Goal: Task Accomplishment & Management: Manage account settings

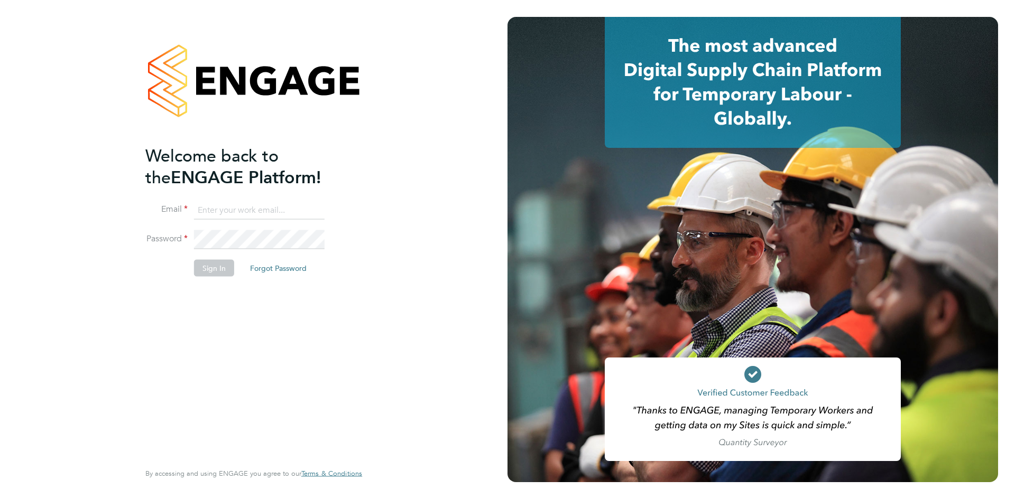
type input "[EMAIL_ADDRESS][DOMAIN_NAME]"
click at [222, 272] on button "Sign In" at bounding box center [214, 267] width 40 height 17
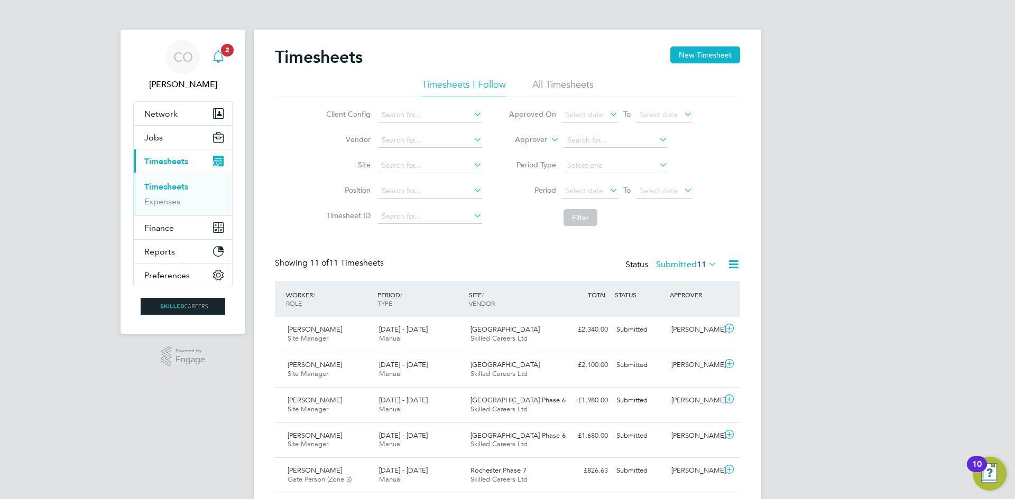
click at [223, 54] on span "2" at bounding box center [227, 50] width 13 height 13
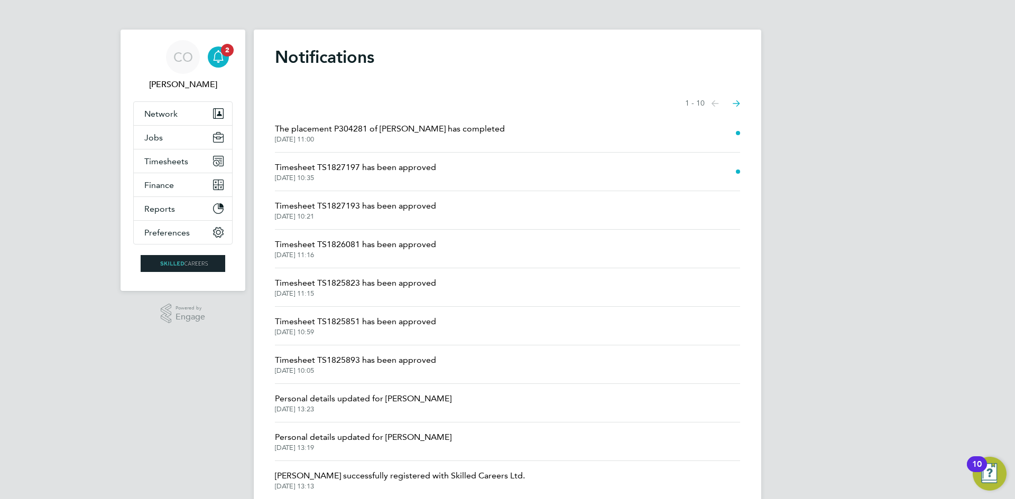
click at [340, 177] on span "23 Sep 2025, 10:35" at bounding box center [355, 178] width 161 height 8
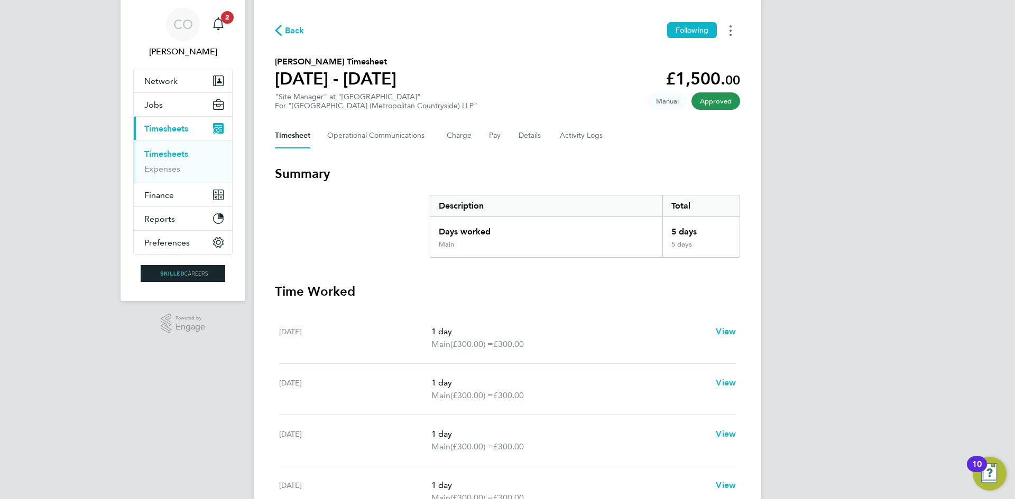
click at [730, 28] on icon "Timesheets Menu" at bounding box center [730, 30] width 2 height 11
click at [673, 55] on link "Download timesheet" at bounding box center [676, 53] width 127 height 21
click at [278, 30] on icon "button" at bounding box center [278, 30] width 7 height 11
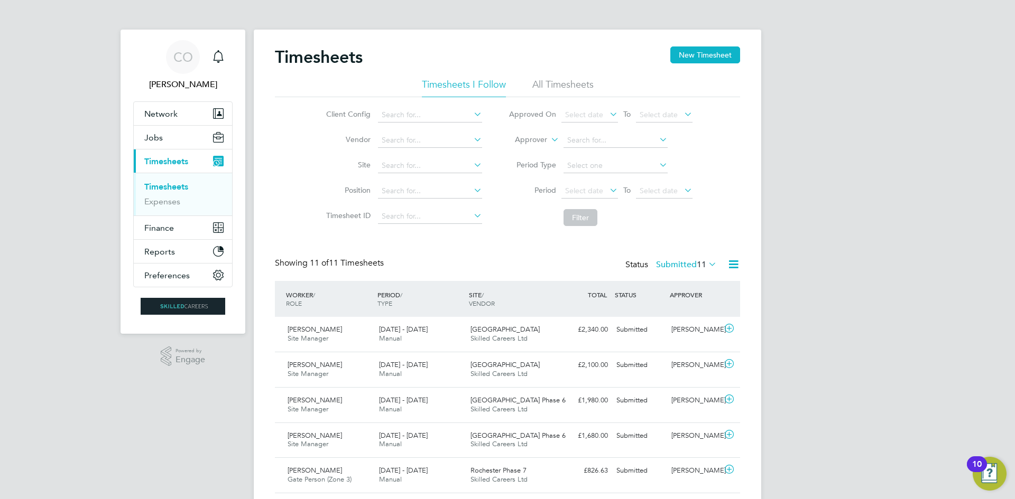
click at [683, 262] on label "Submitted 11" at bounding box center [686, 264] width 61 height 11
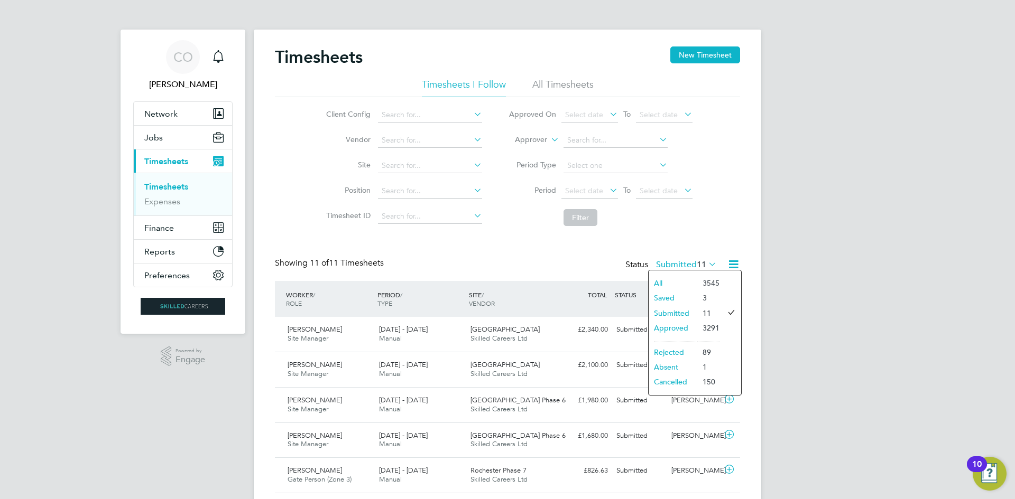
click at [674, 326] on li "Approved" at bounding box center [672, 328] width 49 height 15
